Goal: Information Seeking & Learning: Learn about a topic

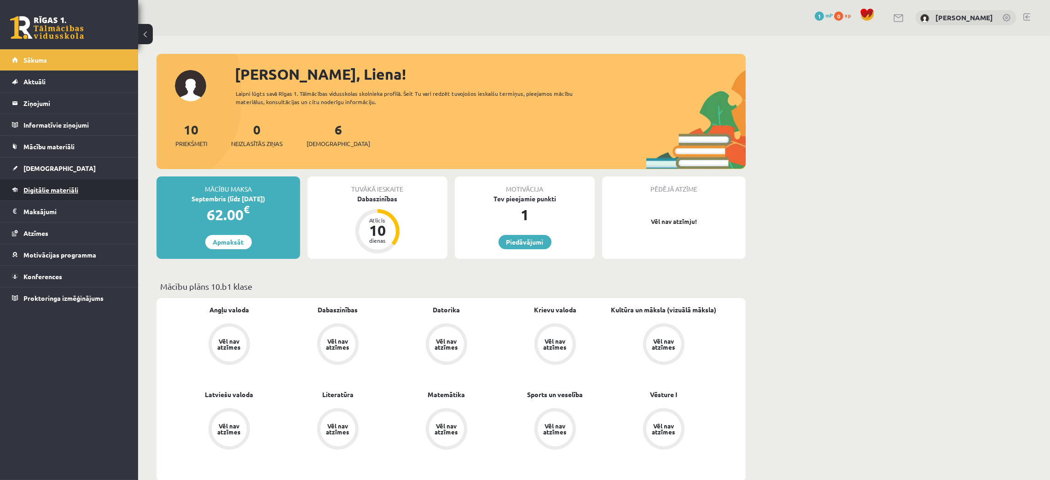
click at [68, 189] on span "Digitālie materiāli" at bounding box center [50, 189] width 55 height 8
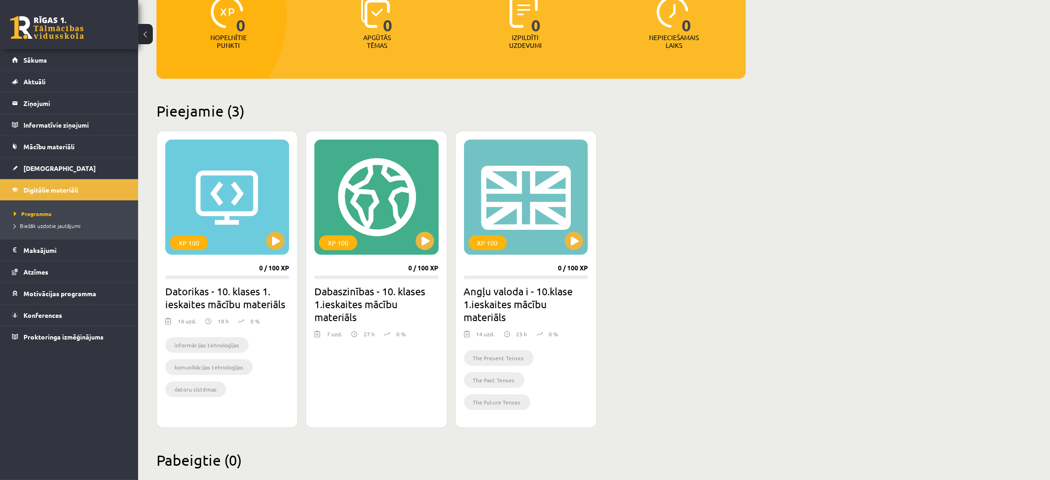
scroll to position [137, 0]
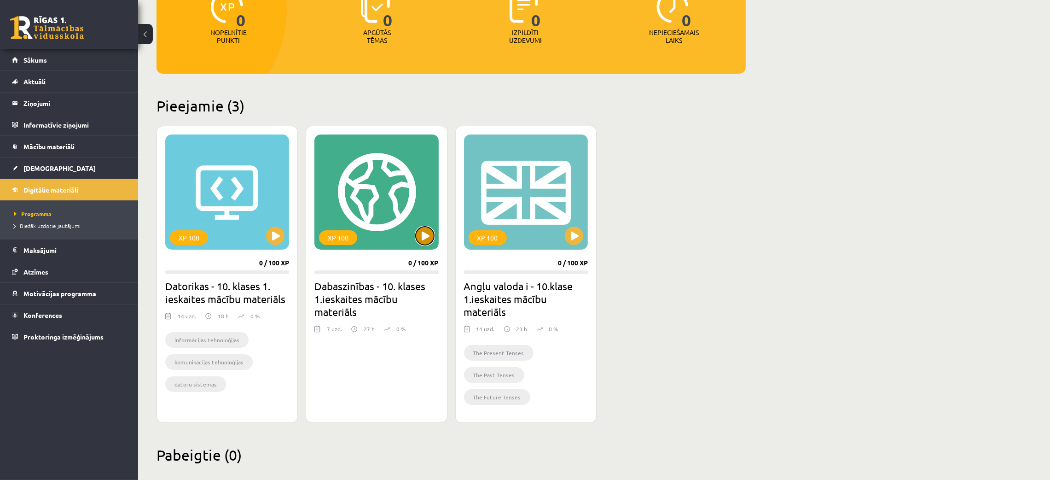
click at [424, 232] on button at bounding box center [425, 235] width 18 height 18
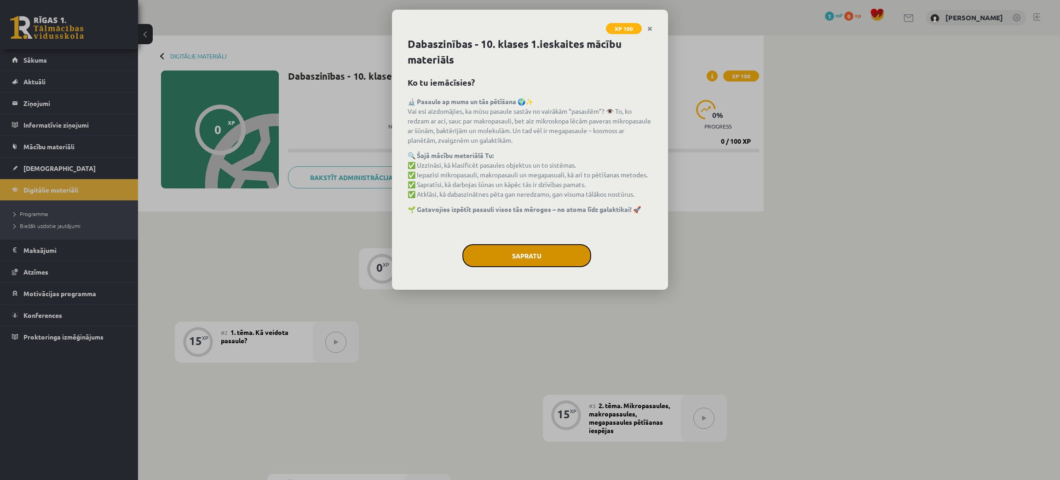
click at [556, 253] on button "Sapratu" at bounding box center [527, 255] width 129 height 23
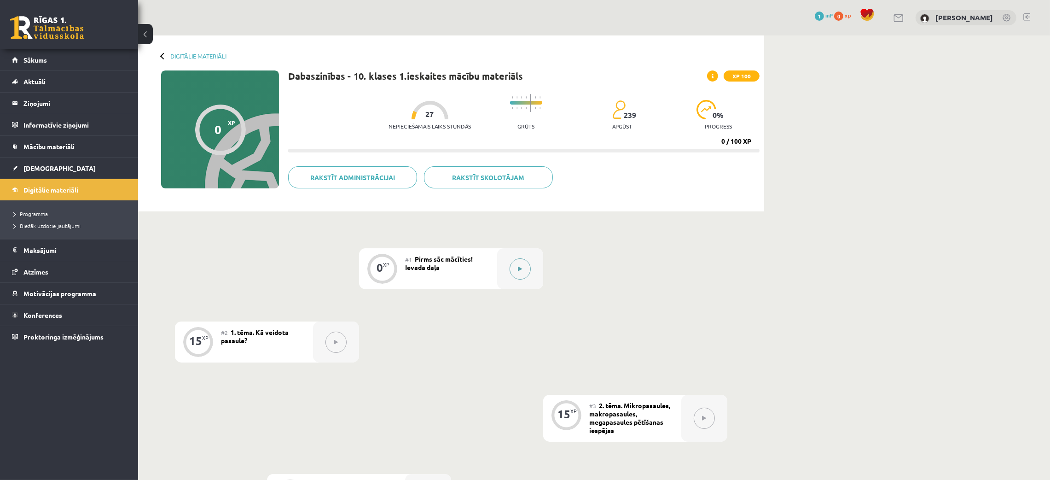
click at [521, 267] on icon at bounding box center [520, 269] width 4 height 6
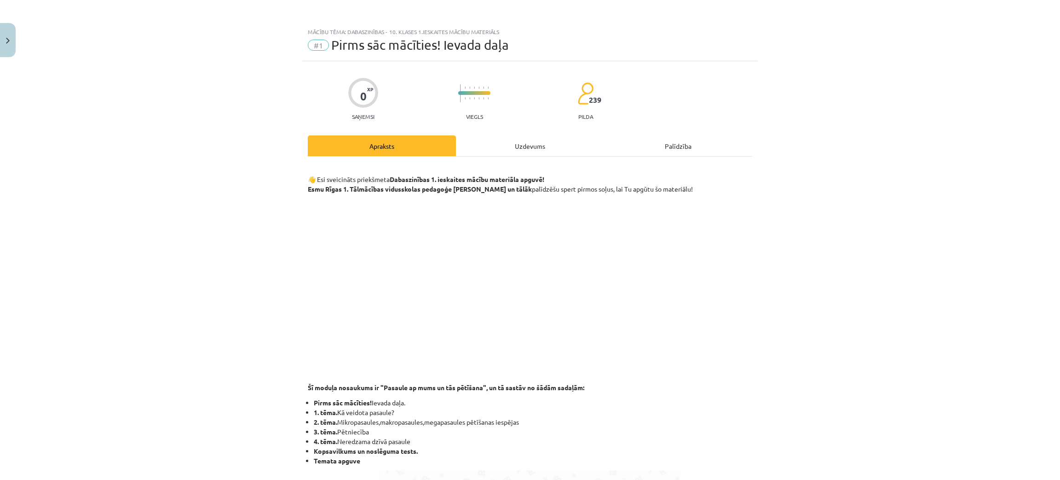
click at [524, 151] on div "Uzdevums" at bounding box center [530, 145] width 148 height 21
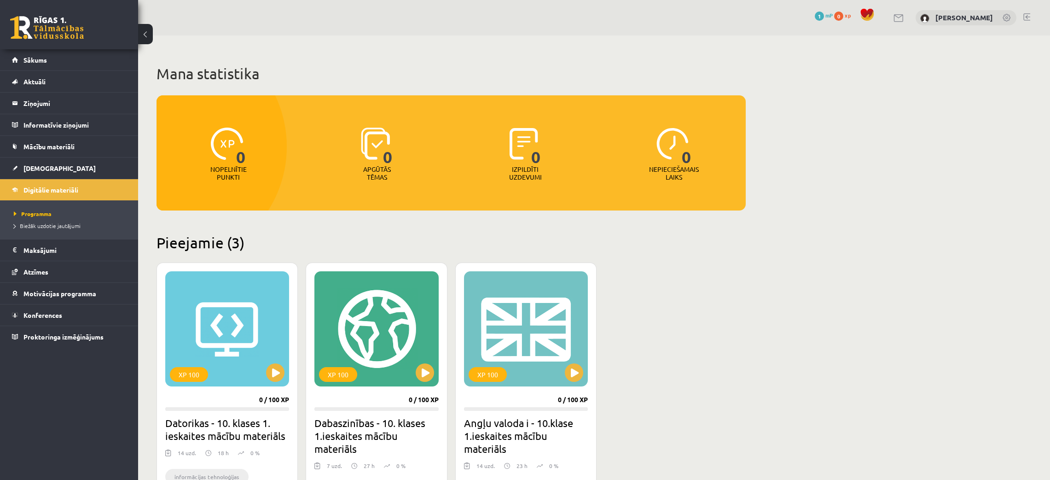
scroll to position [137, 0]
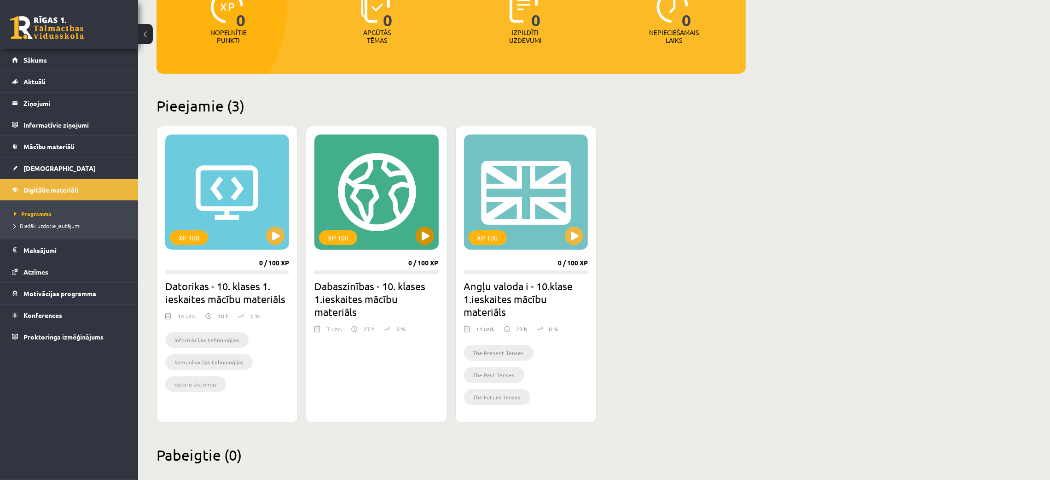
click at [388, 198] on div "XP 100" at bounding box center [376, 191] width 124 height 115
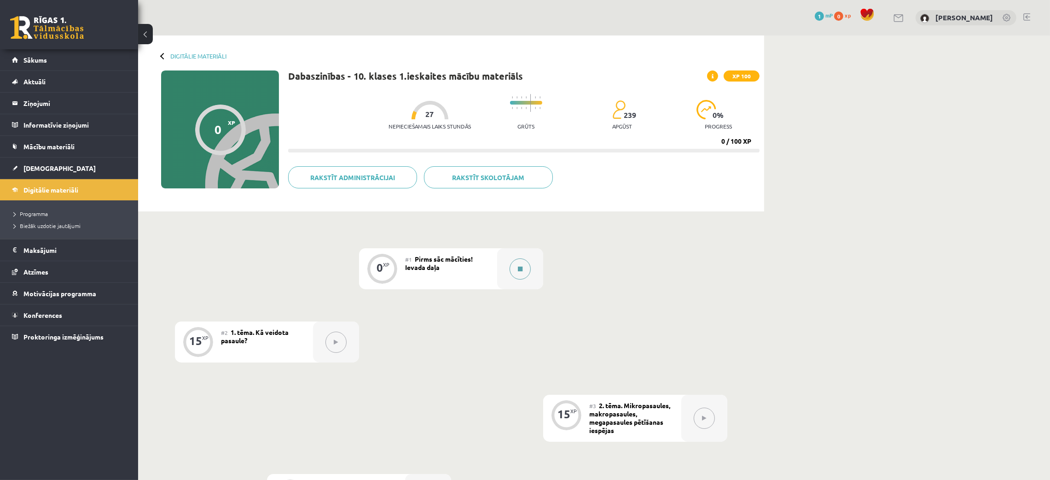
click at [520, 269] on icon at bounding box center [520, 269] width 5 height 6
